Goal: Use online tool/utility: Utilize a website feature to perform a specific function

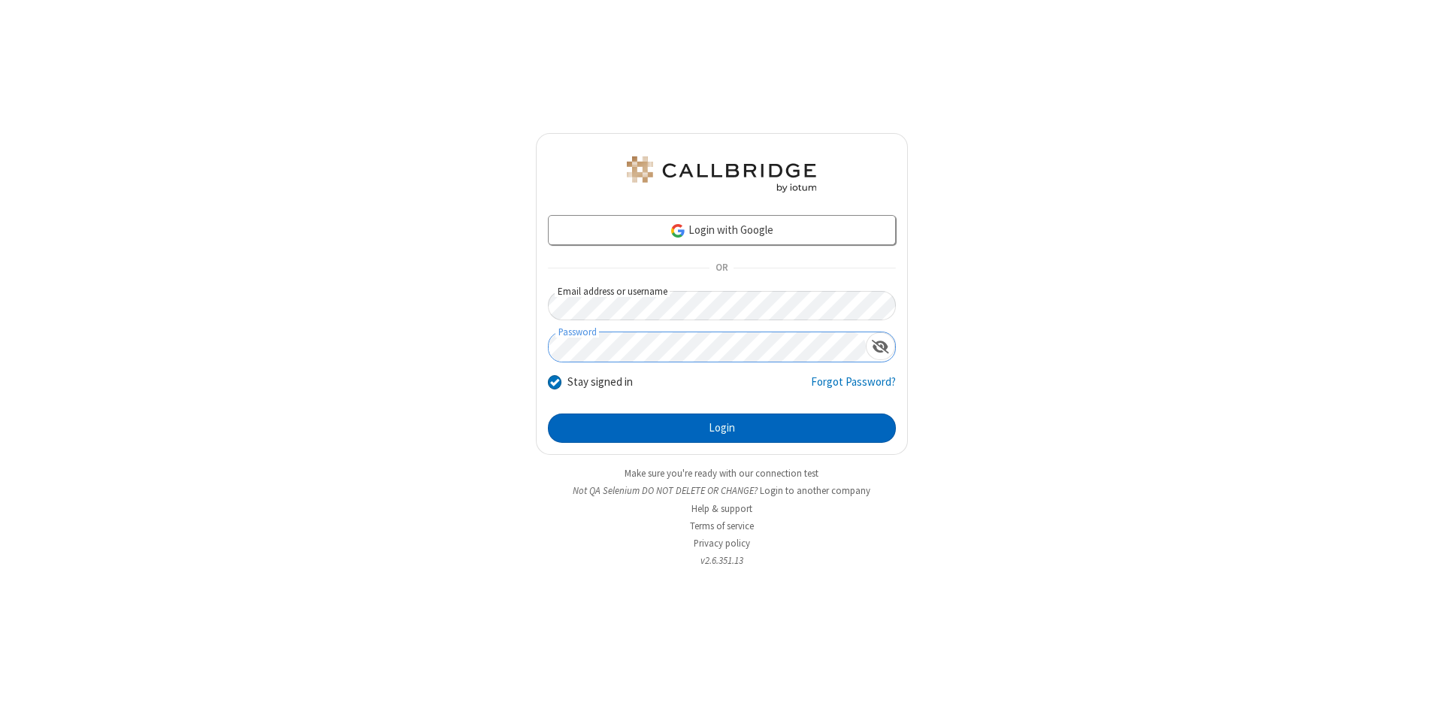
click at [721, 428] on button "Login" at bounding box center [722, 428] width 348 height 30
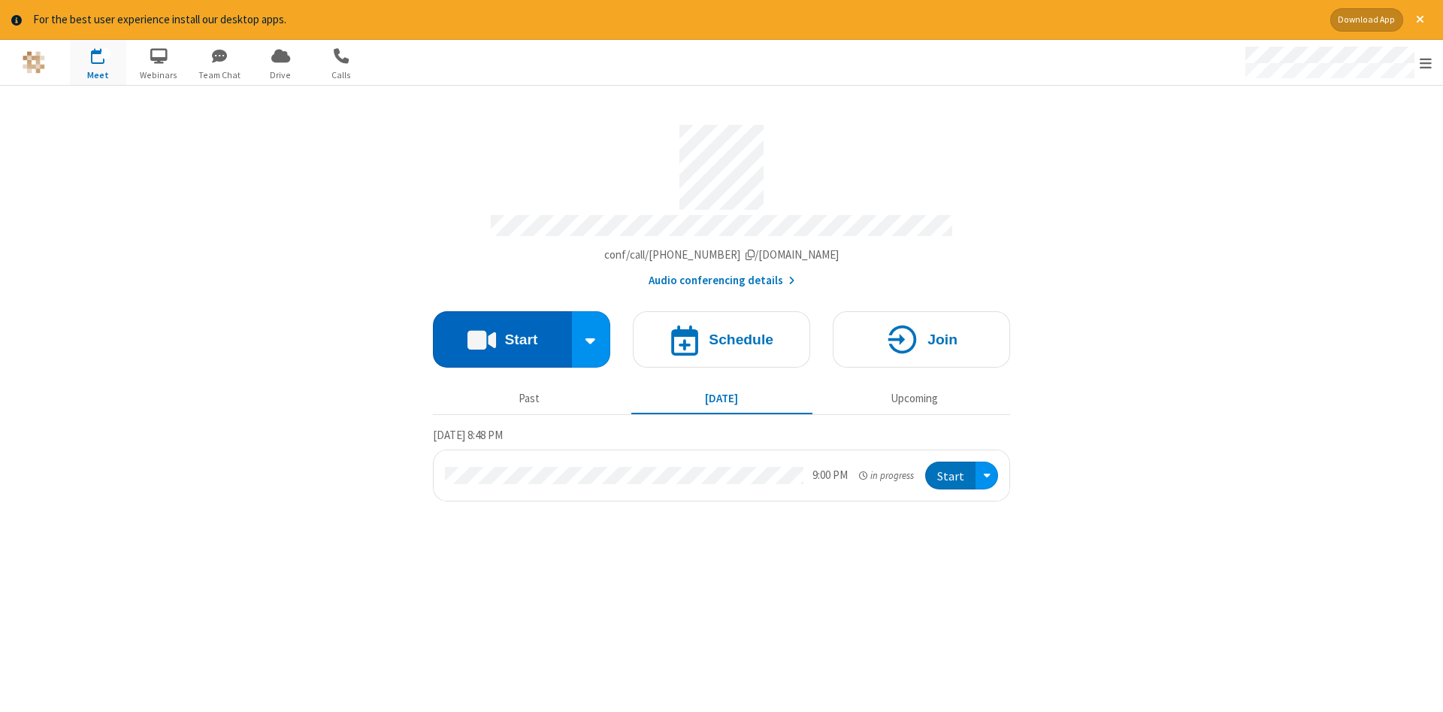
click at [502, 334] on button "Start" at bounding box center [502, 339] width 139 height 56
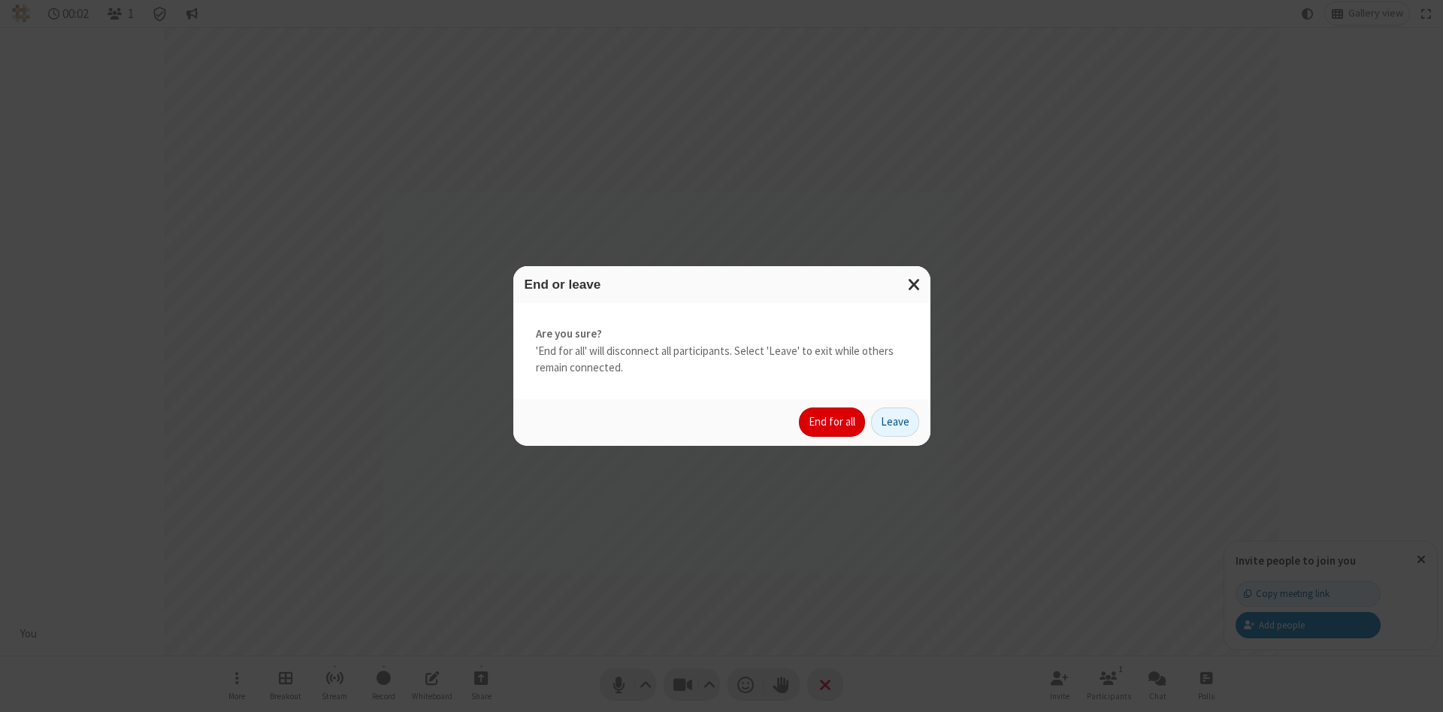
click at [833, 422] on button "End for all" at bounding box center [832, 422] width 66 height 30
